Goal: Check status: Check status

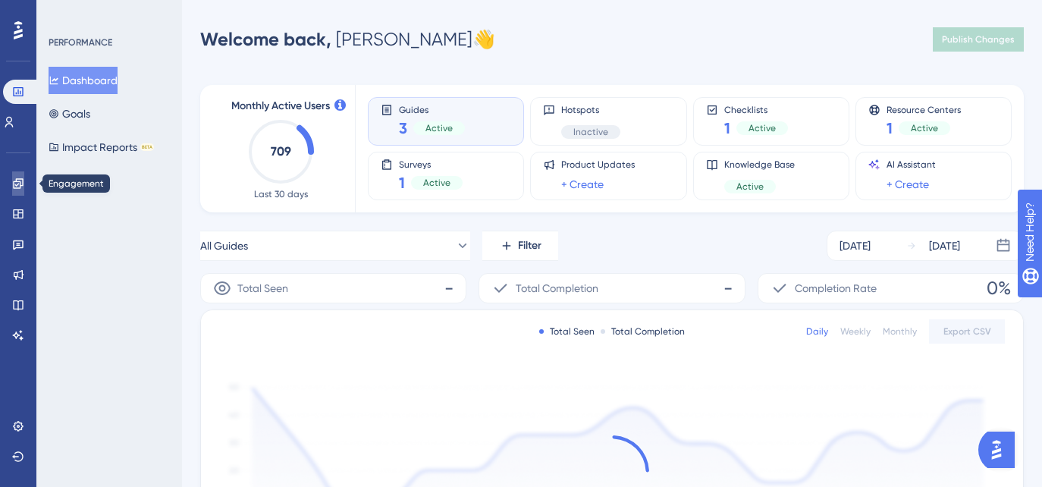
click at [18, 187] on icon at bounding box center [18, 183] width 12 height 12
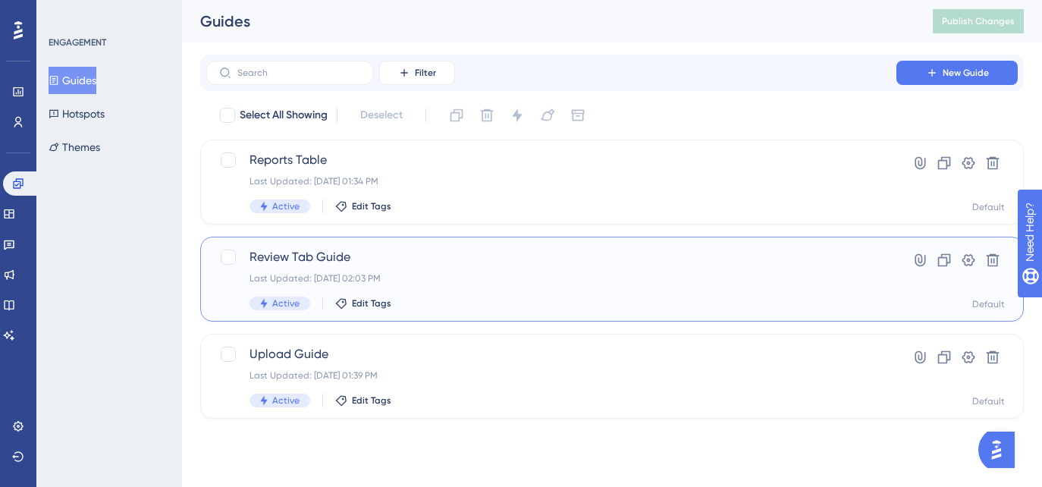
click at [433, 280] on div "Last Updated: [DATE] 02:03 PM" at bounding box center [551, 278] width 604 height 12
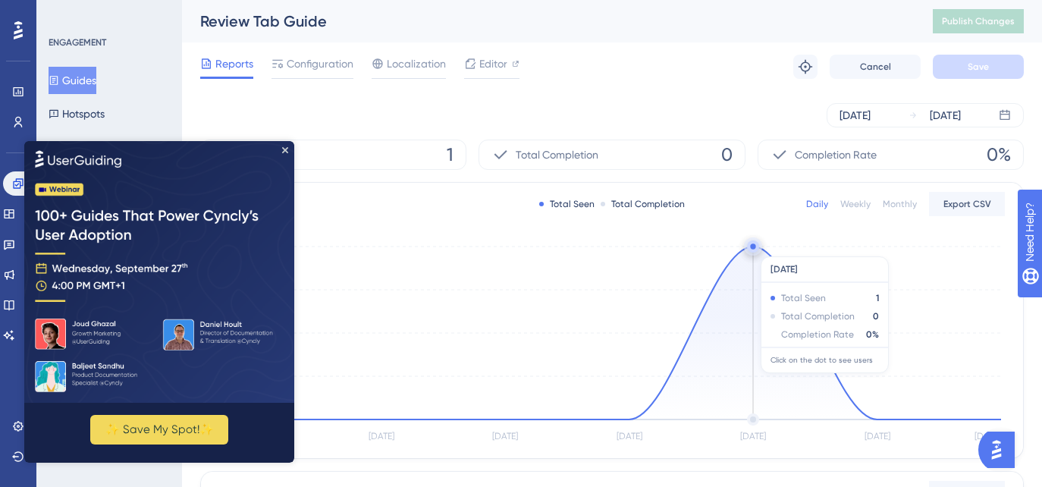
click at [751, 249] on circle at bounding box center [753, 246] width 12 height 12
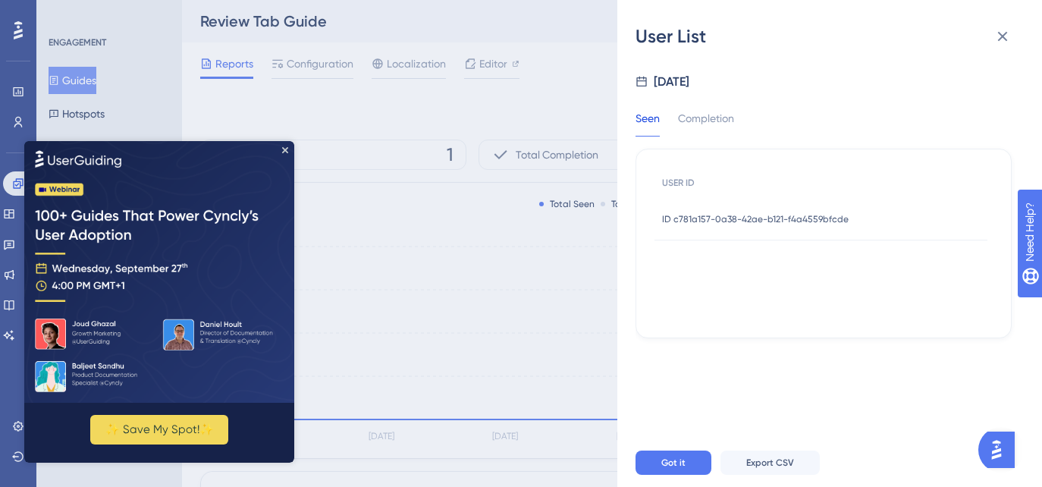
click at [749, 217] on span "ID c781a157-0a38-42ae-b121-f4a4559bfcde" at bounding box center [755, 219] width 187 height 12
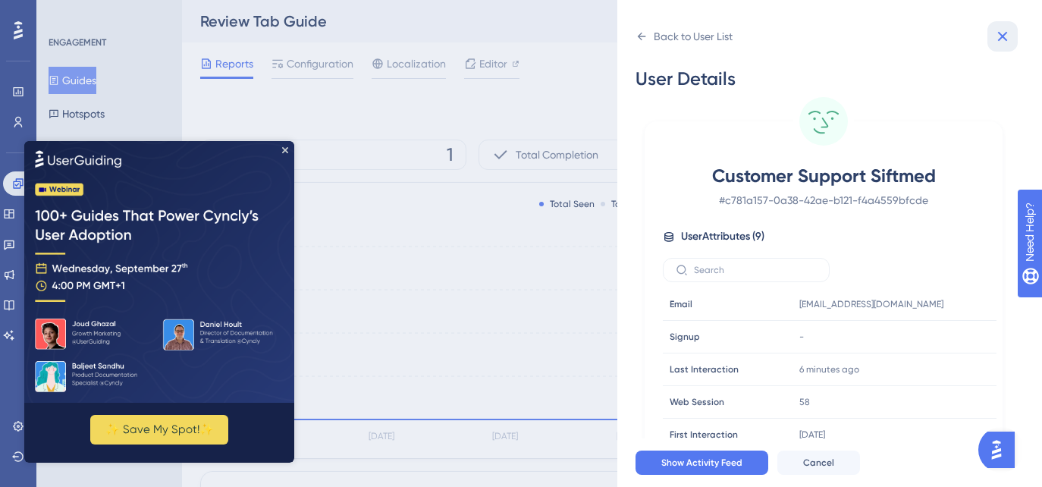
click at [999, 33] on icon at bounding box center [1003, 37] width 10 height 10
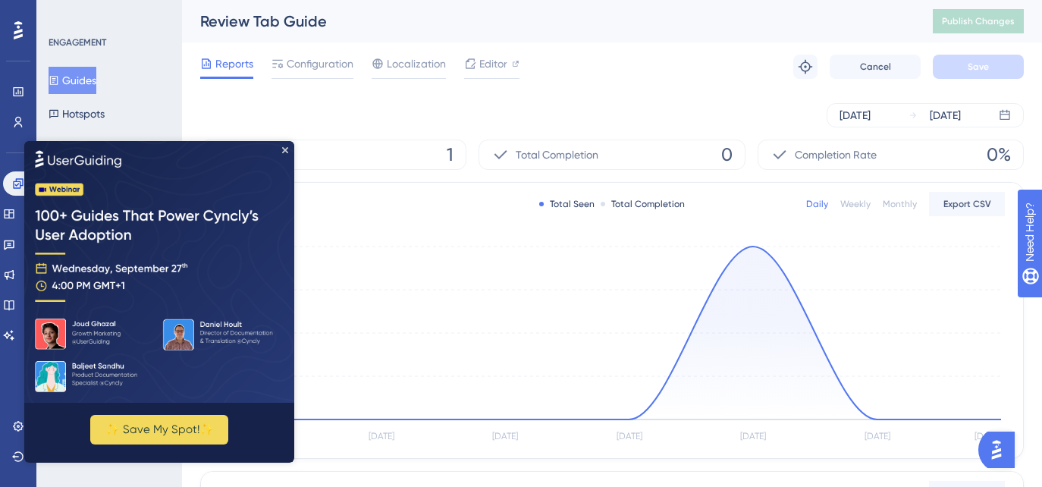
click at [285, 153] on img at bounding box center [159, 271] width 270 height 262
